Goal: Information Seeking & Learning: Find specific fact

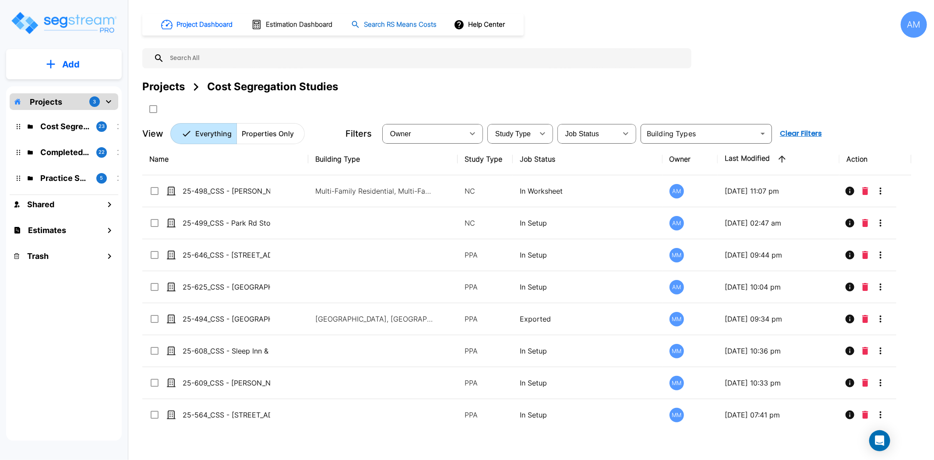
click at [376, 21] on h1 "Search RS Means Costs" at bounding box center [400, 25] width 73 height 10
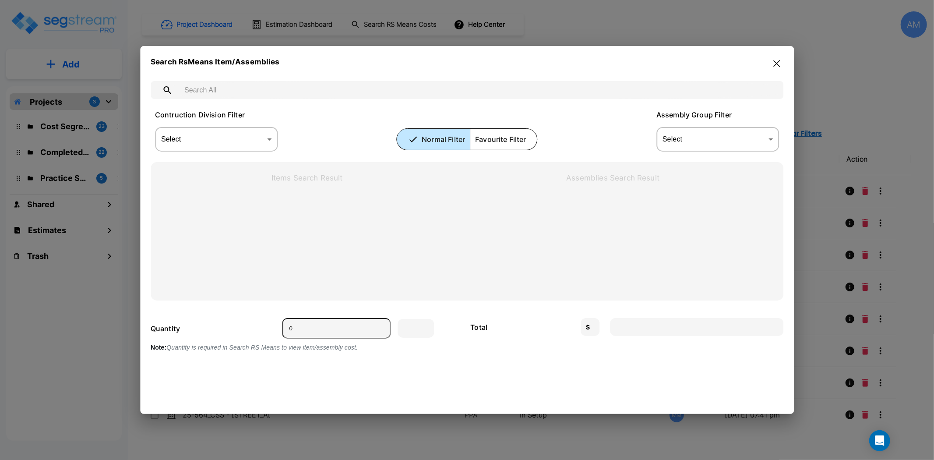
click at [219, 93] on input "text" at bounding box center [475, 90] width 595 height 25
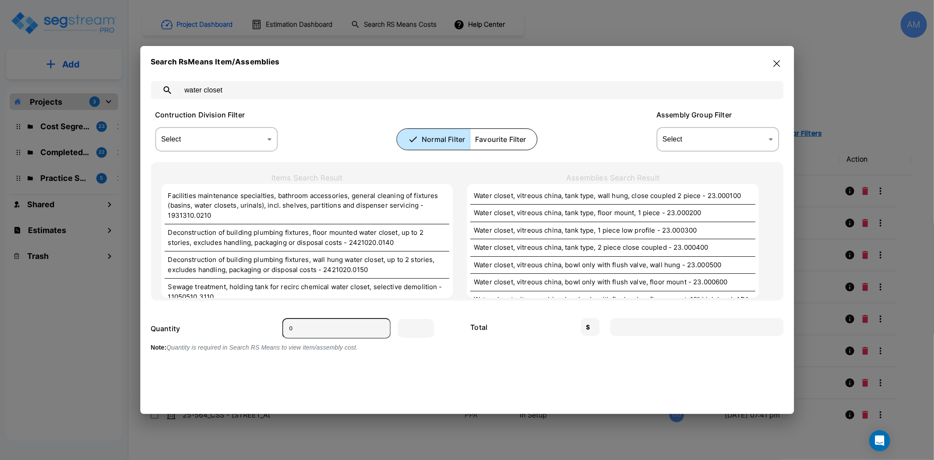
type input "water closet"
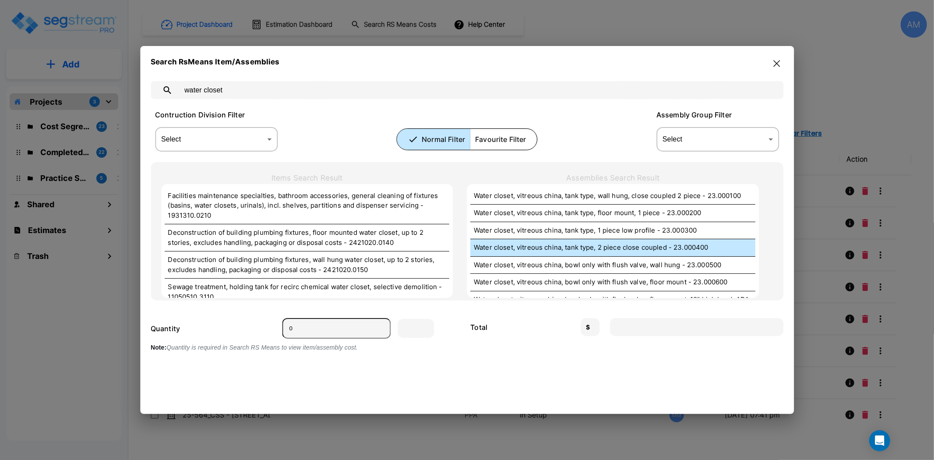
click at [639, 251] on p "Water closet, vitreous china, tank type, 2 piece close coupled - 23.000400" at bounding box center [613, 247] width 278 height 10
type input "Ea."
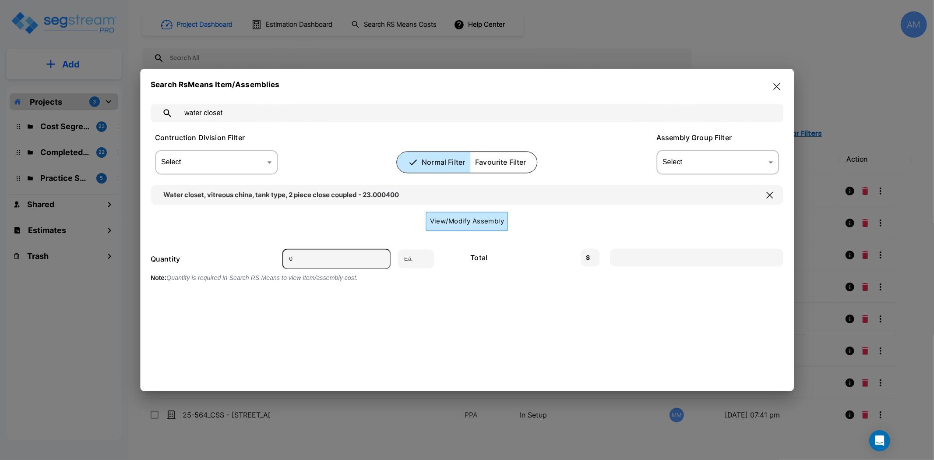
click at [483, 225] on button "View/Modify Assembly" at bounding box center [467, 221] width 82 height 19
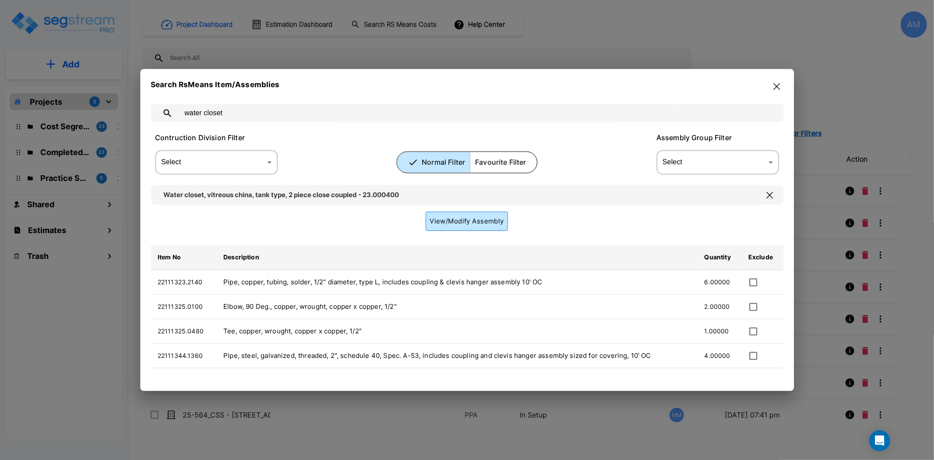
click at [489, 226] on button "View/Modify Assembly" at bounding box center [467, 221] width 82 height 19
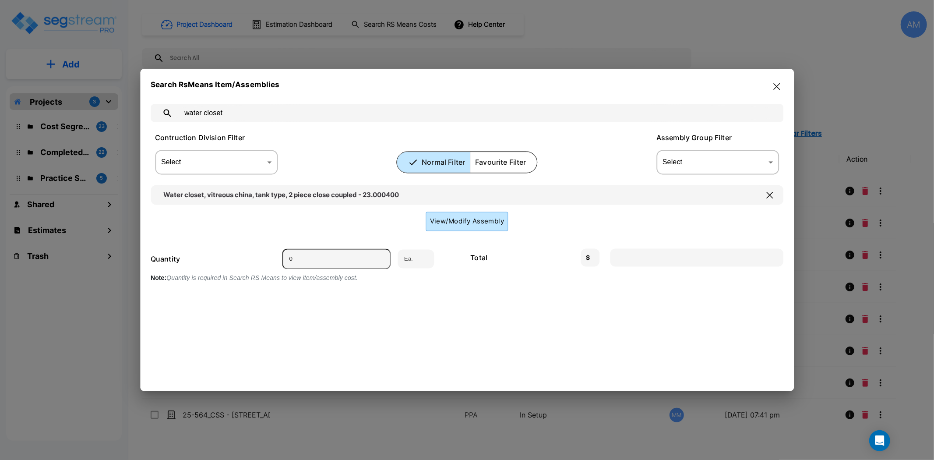
click at [340, 259] on input "0" at bounding box center [336, 259] width 109 height 21
type input "1"
type input "1356.37"
type input "1"
drag, startPoint x: 163, startPoint y: 193, endPoint x: 204, endPoint y: 193, distance: 40.3
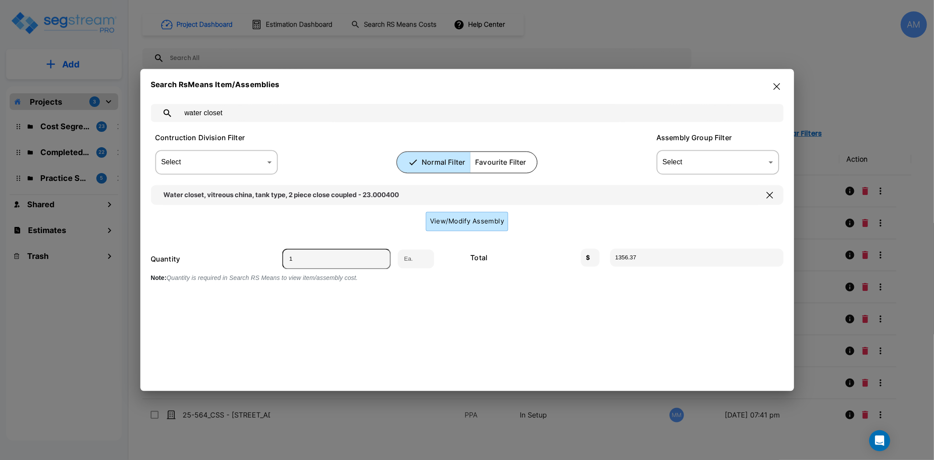
click at [204, 193] on input "Water closet, vitreous china, tank type, 2 piece close coupled - 23.000400" at bounding box center [460, 195] width 605 height 20
drag, startPoint x: 206, startPoint y: 195, endPoint x: 195, endPoint y: 193, distance: 11.2
click at [287, 196] on input "Water closet, vitreous china, tank type, 2 piece close coupled - 23.000400" at bounding box center [460, 195] width 605 height 20
click at [159, 191] on input "Water closet, vitreous china, tank type, 2 piece close coupled - 23.000400" at bounding box center [460, 195] width 605 height 20
drag, startPoint x: 159, startPoint y: 193, endPoint x: 359, endPoint y: 200, distance: 200.6
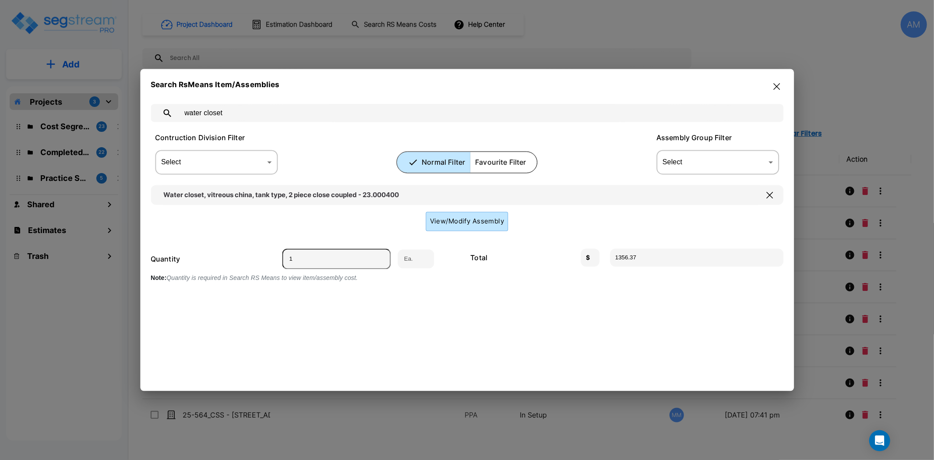
click at [359, 200] on input "Water closet, vitreous china, tank type, 2 piece close coupled - 23.000400" at bounding box center [460, 195] width 605 height 20
click at [704, 165] on body "× Your report is being generated. Be patient! × We're working on your Modificat…" at bounding box center [467, 230] width 934 height 460
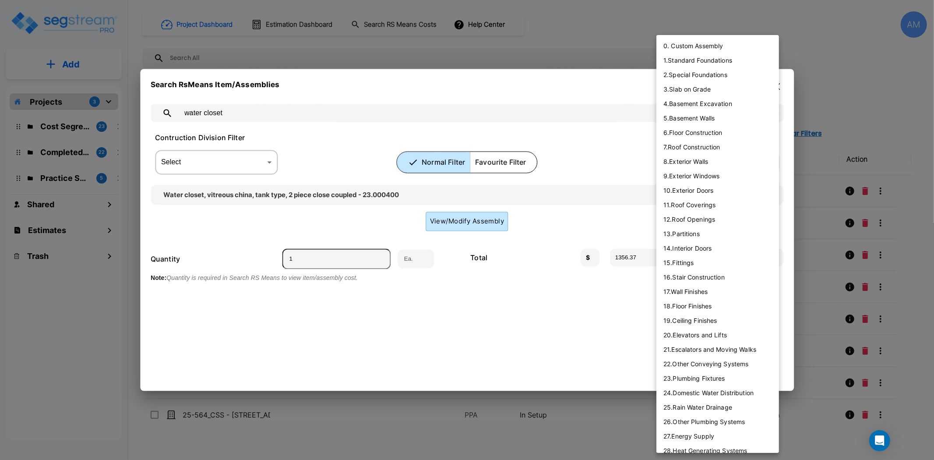
click at [513, 348] on div at bounding box center [467, 230] width 934 height 460
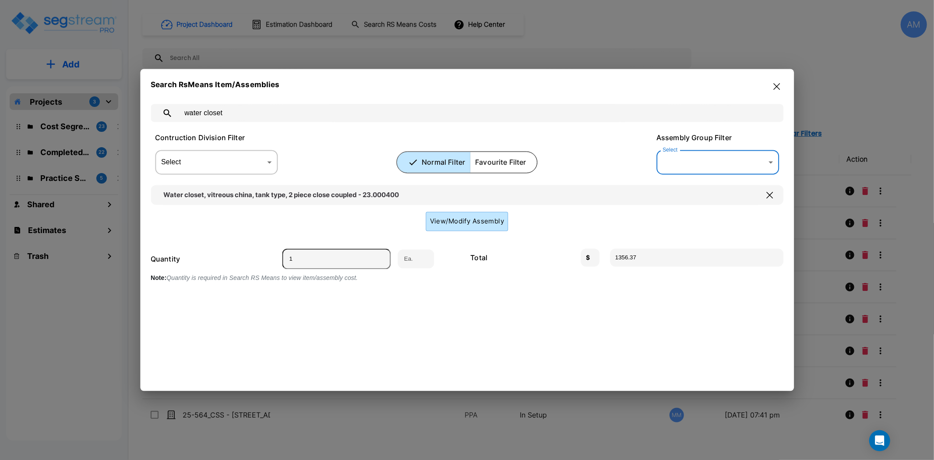
click at [778, 86] on icon "button" at bounding box center [776, 86] width 7 height 7
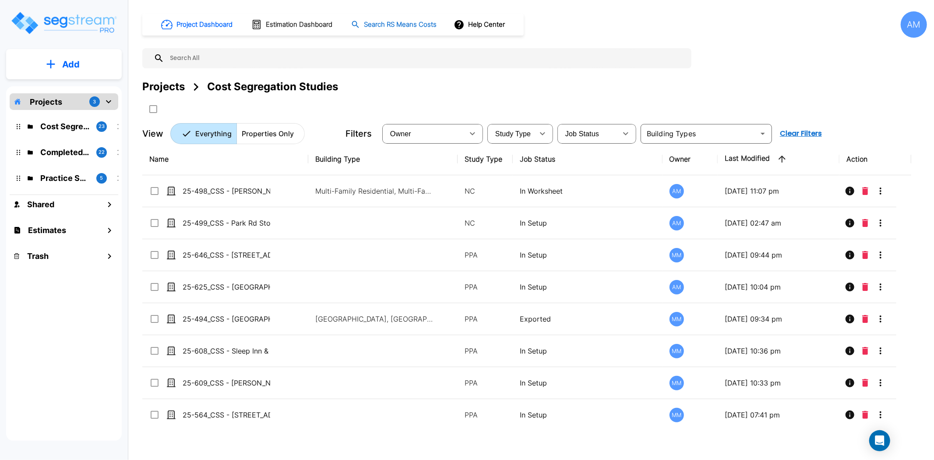
click at [413, 23] on h1 "Search RS Means Costs" at bounding box center [400, 25] width 73 height 10
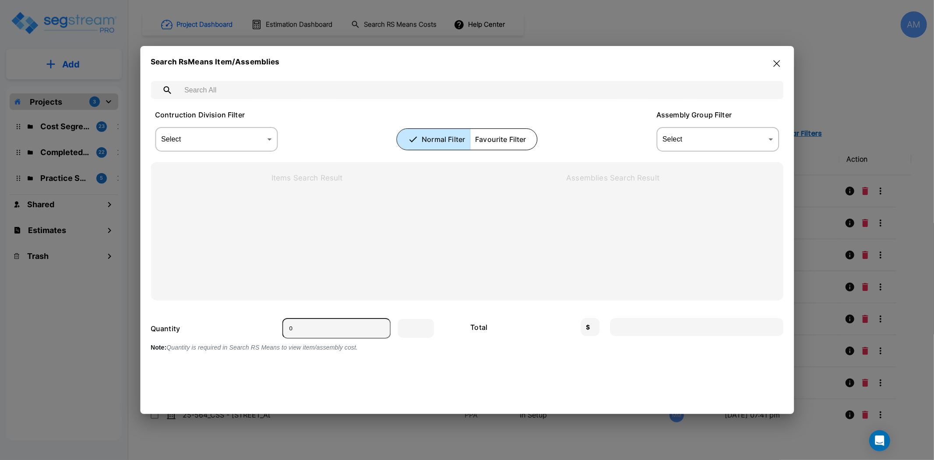
click at [282, 87] on input "text" at bounding box center [475, 90] width 595 height 25
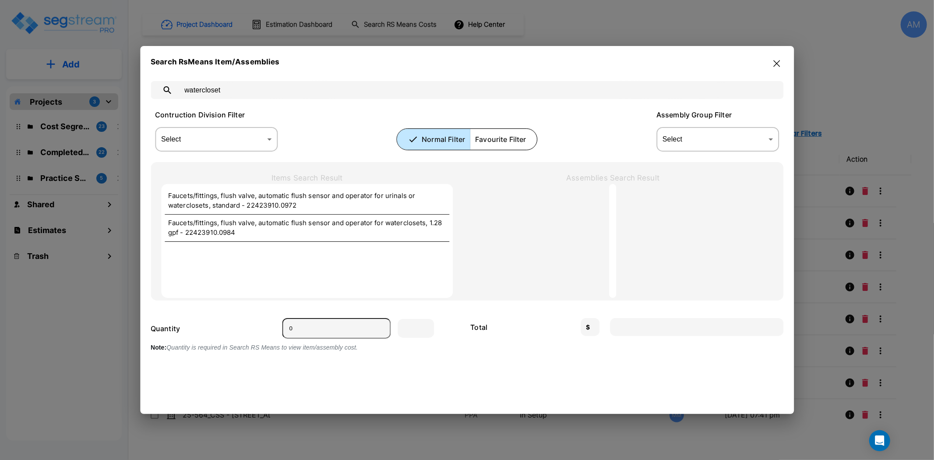
click at [202, 90] on input "watercloset" at bounding box center [475, 90] width 595 height 25
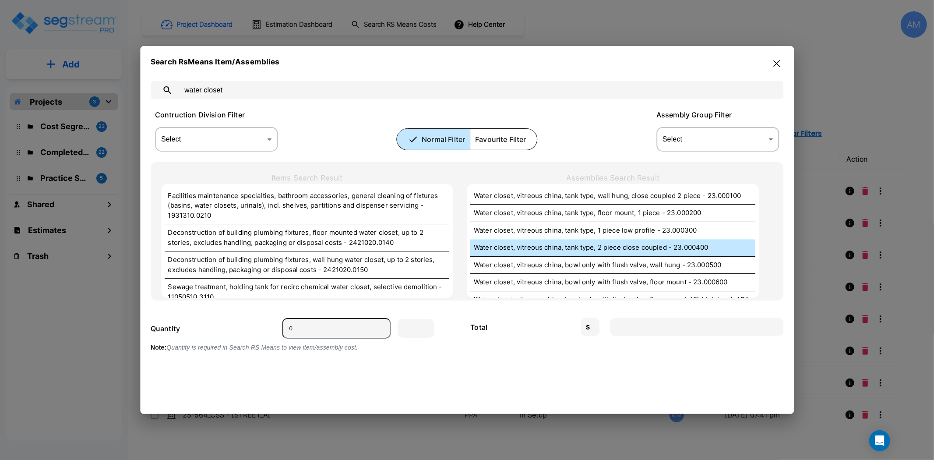
type input "water closet"
click at [611, 246] on p "Water closet, vitreous china, tank type, 2 piece close coupled - 23.000400" at bounding box center [613, 247] width 278 height 10
type input "Ea."
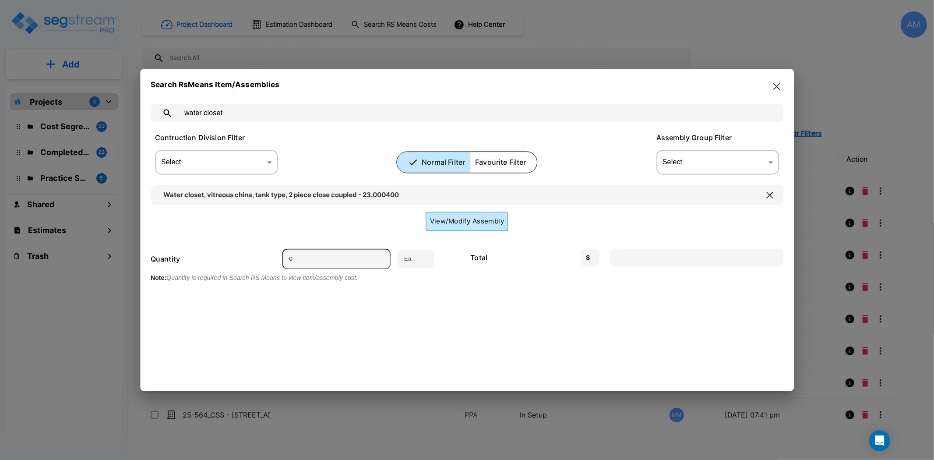
click at [447, 217] on button "View/Modify Assembly" at bounding box center [467, 221] width 82 height 19
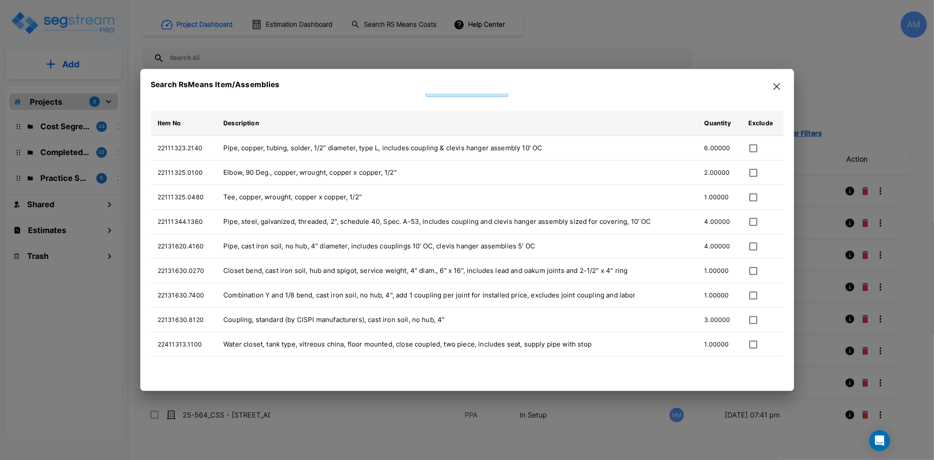
scroll to position [146, 0]
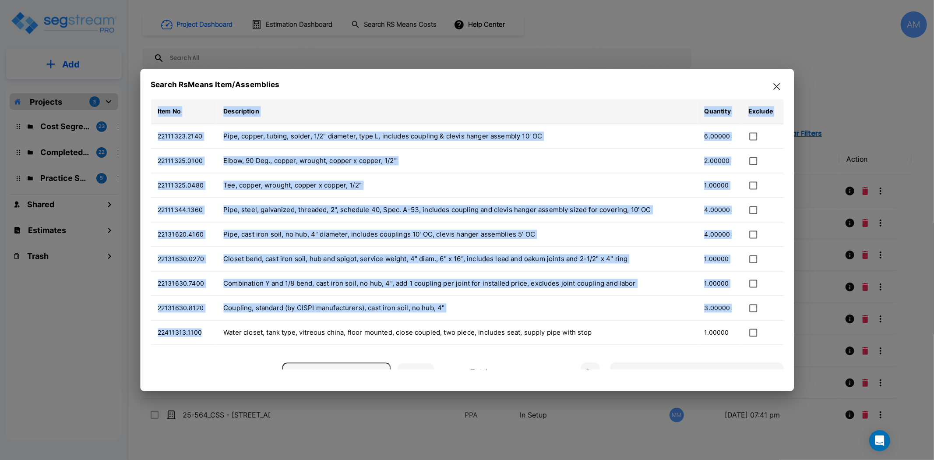
drag, startPoint x: 202, startPoint y: 331, endPoint x: 149, endPoint y: 334, distance: 52.6
click at [149, 334] on div "Search RsMeans Item/Assemblies water closet ​ Contruction Division Filter Selec…" at bounding box center [466, 230] width 653 height 322
click at [207, 333] on td "22411313.1100" at bounding box center [184, 332] width 66 height 25
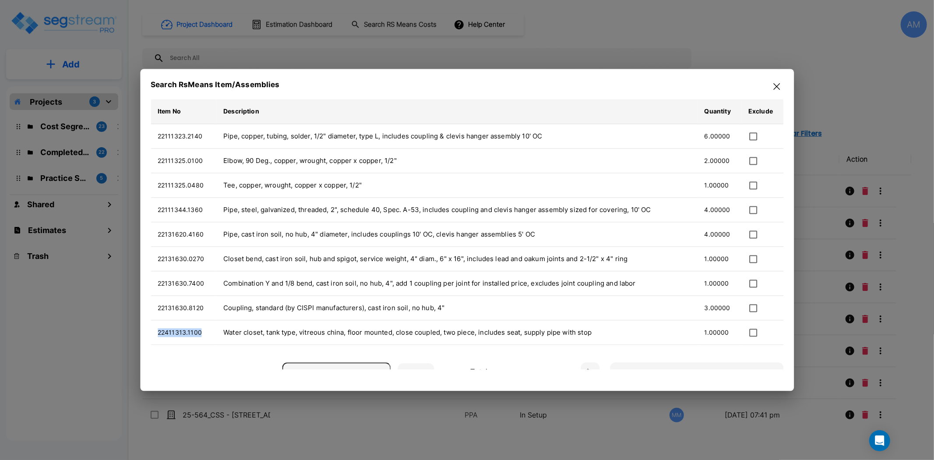
drag, startPoint x: 207, startPoint y: 333, endPoint x: 154, endPoint y: 337, distance: 53.1
click at [154, 337] on td "22411313.1100" at bounding box center [184, 332] width 66 height 25
copy td "22411313.1100"
click at [778, 83] on icon "button" at bounding box center [776, 86] width 7 height 7
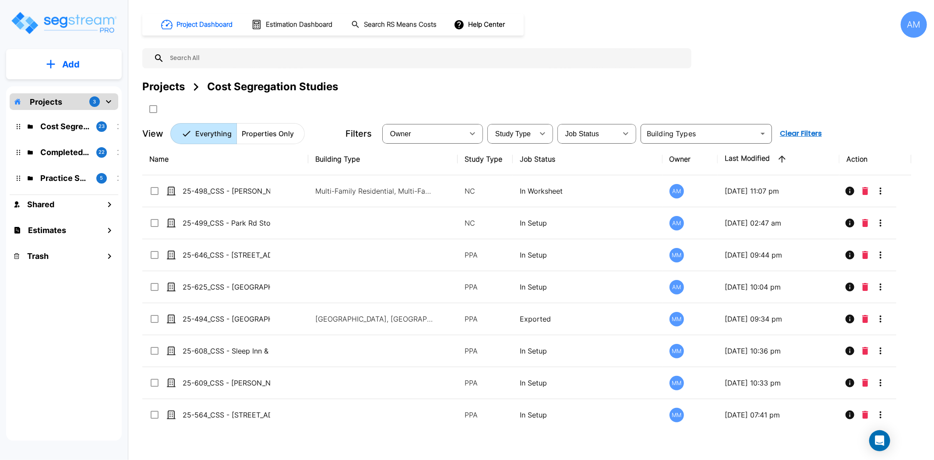
click at [249, 58] on input "text" at bounding box center [425, 58] width 523 height 20
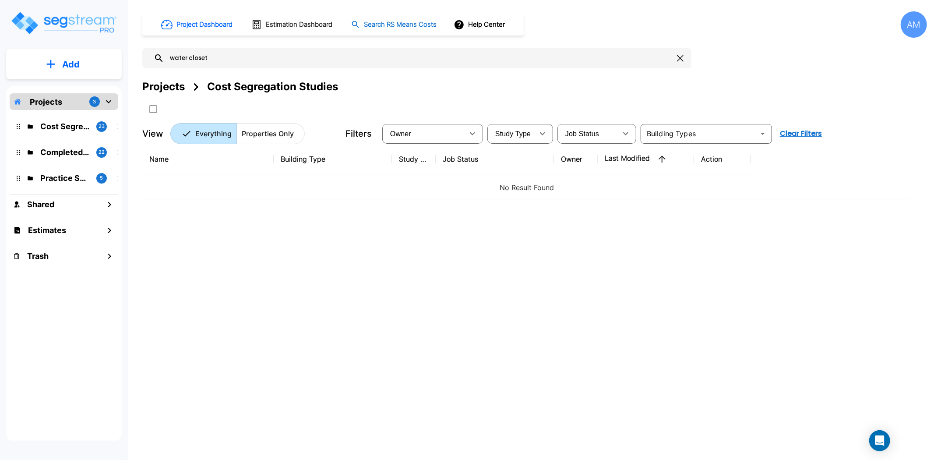
type input "water closet"
click at [380, 21] on h1 "Search RS Means Costs" at bounding box center [400, 25] width 73 height 10
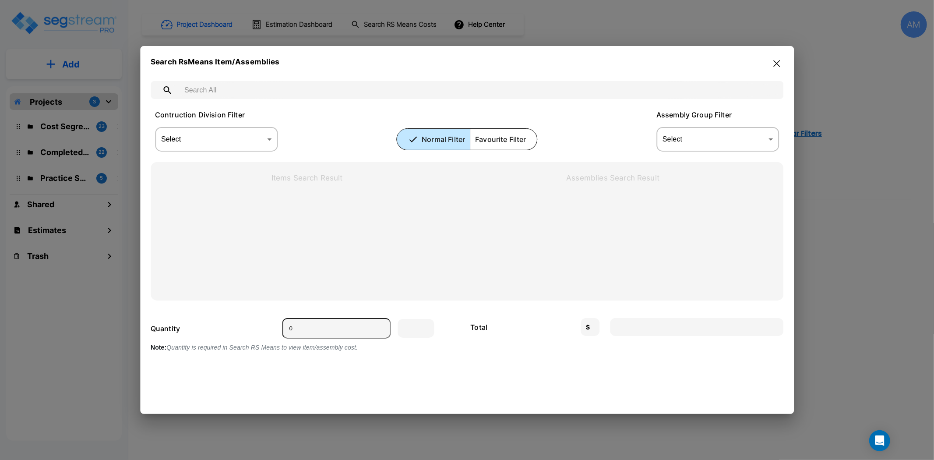
click at [313, 97] on input "text" at bounding box center [475, 90] width 595 height 25
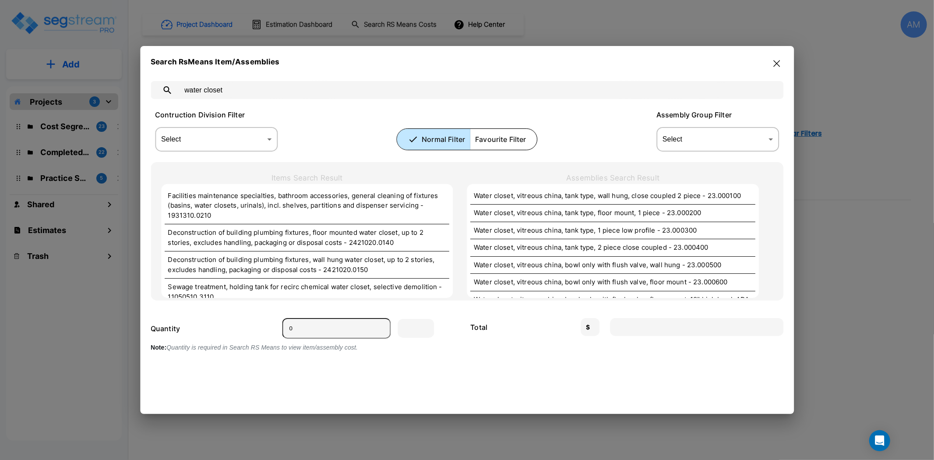
type input "water closet"
